Goal: Task Accomplishment & Management: Complete application form

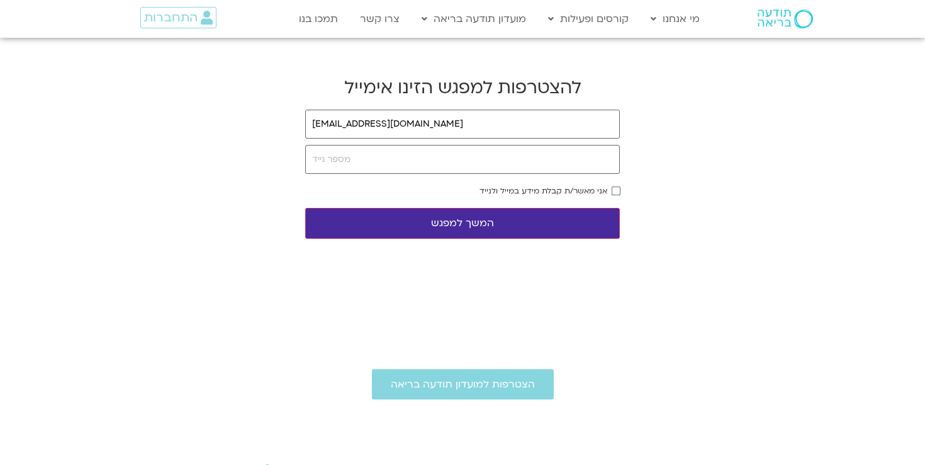
type input "[EMAIL_ADDRESS][DOMAIN_NAME]"
type input "_"
type input "-"
type input "="
type input "0"
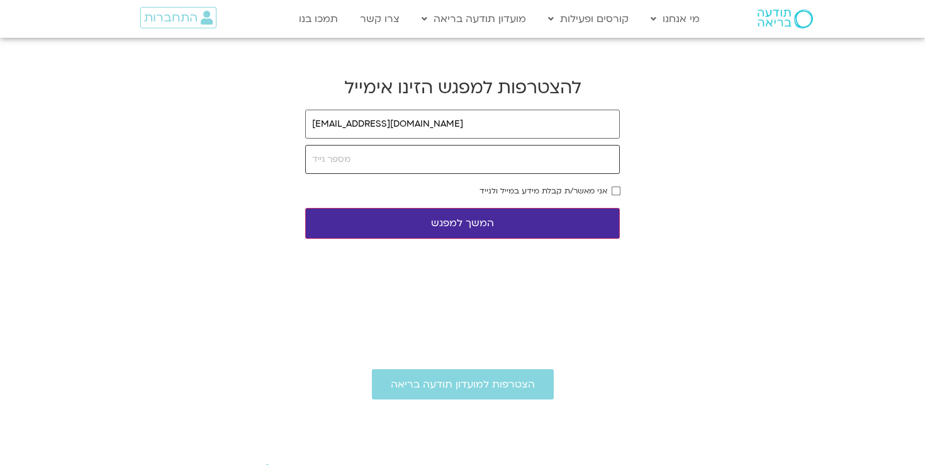
type input "9"
type input "/"
type input ")"
type input "?"
type input "[PHONE_NUMBER]"
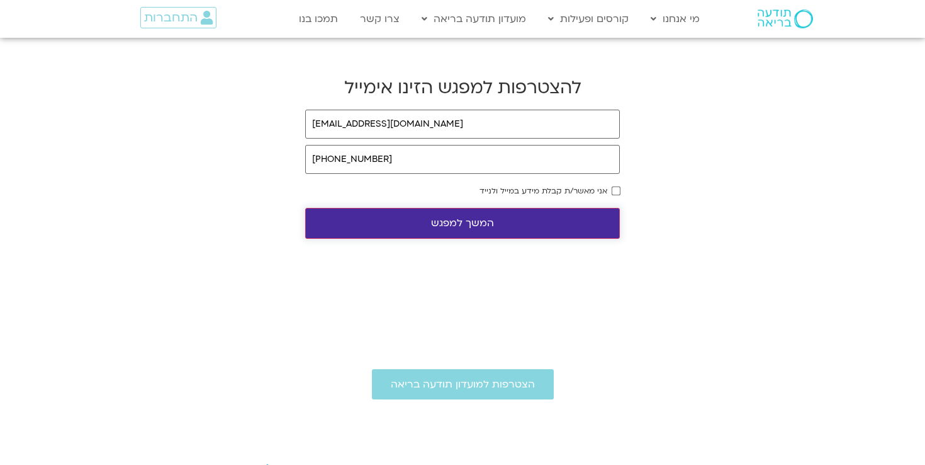
click at [587, 218] on button "המשך למפגש" at bounding box center [462, 223] width 315 height 31
click at [562, 222] on button "המשך למפגש" at bounding box center [462, 223] width 315 height 31
type input "[EMAIL_ADDRESS][DOMAIN_NAME]"
type input "[PHONE_NUMBER]"
click at [582, 226] on button "המשך למפגש" at bounding box center [462, 223] width 315 height 31
